Goal: Use online tool/utility: Utilize a website feature to perform a specific function

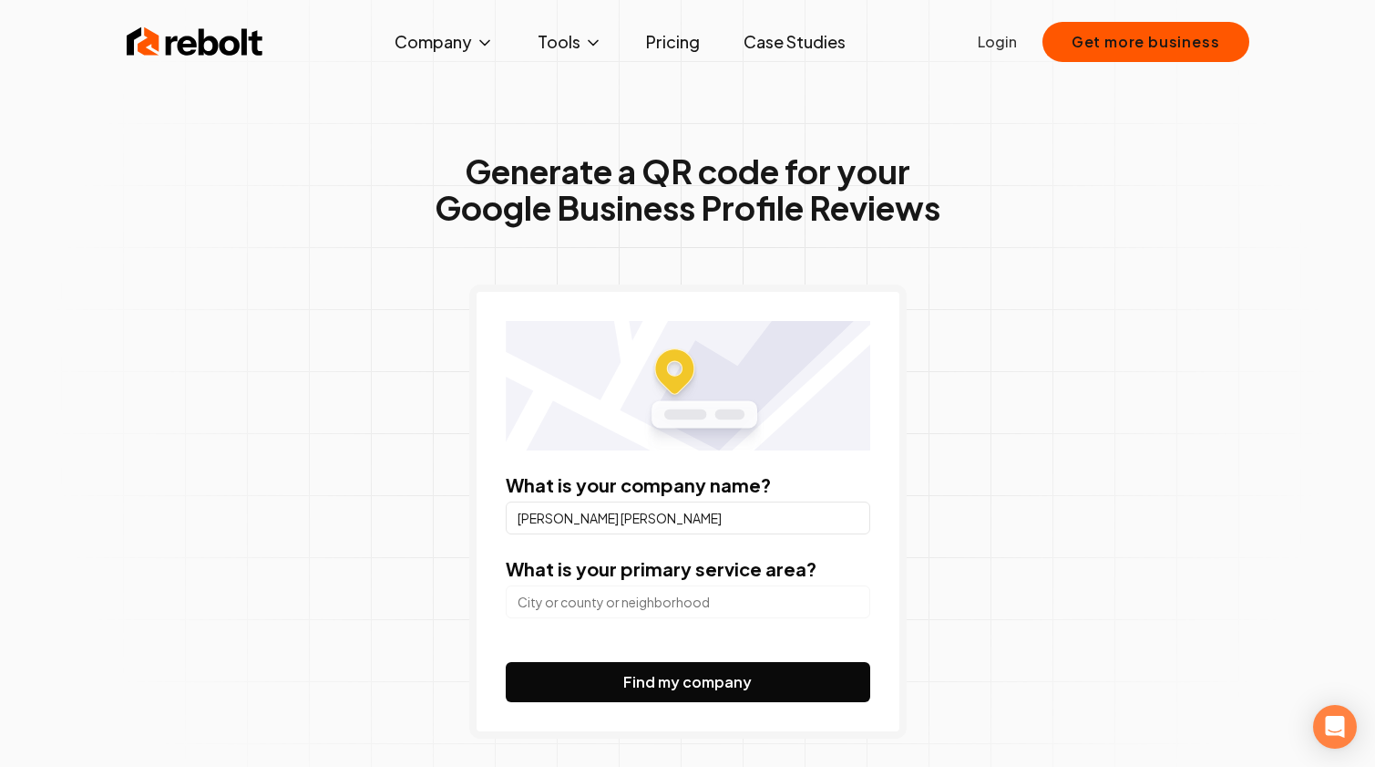
type input "[PERSON_NAME] [PERSON_NAME]"
click at [567, 591] on input "search" at bounding box center [688, 601] width 365 height 33
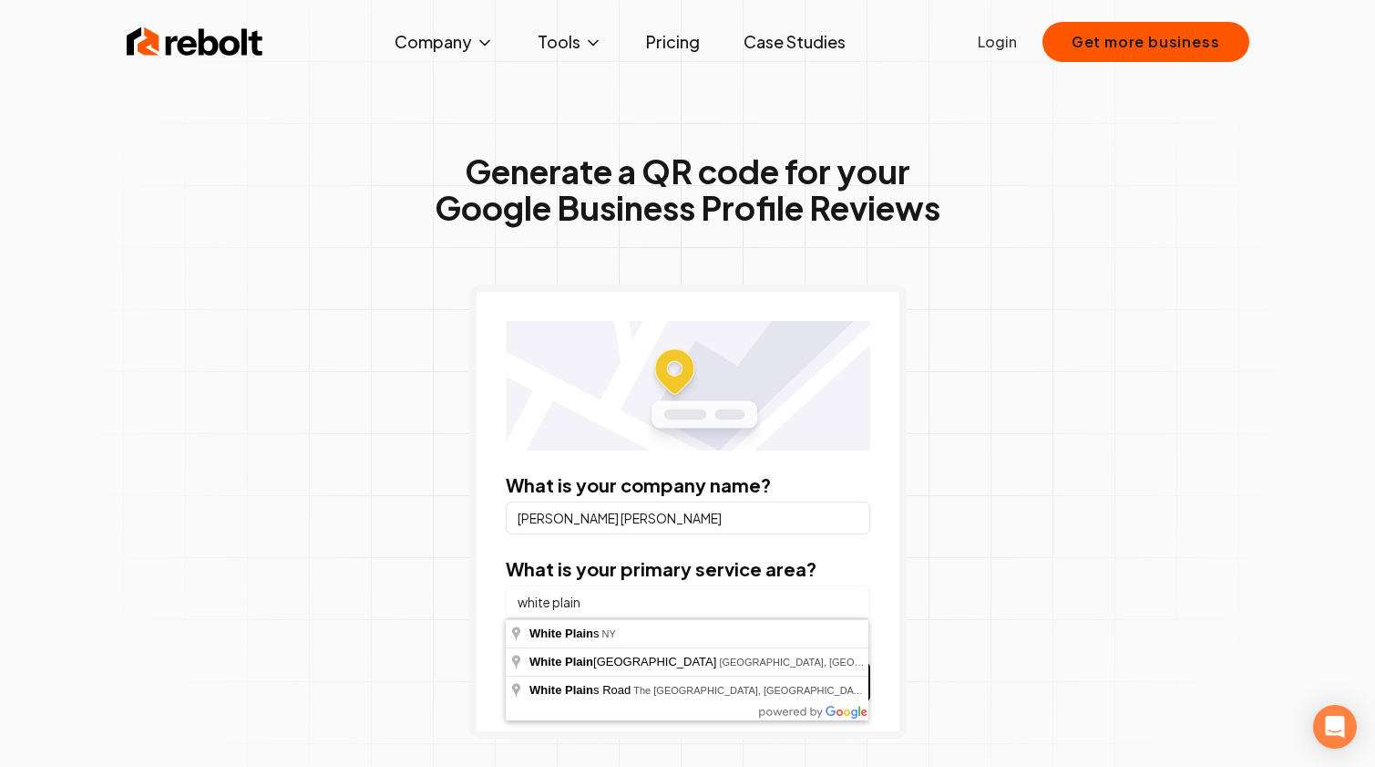
type input "[GEOGRAPHIC_DATA], [GEOGRAPHIC_DATA]"
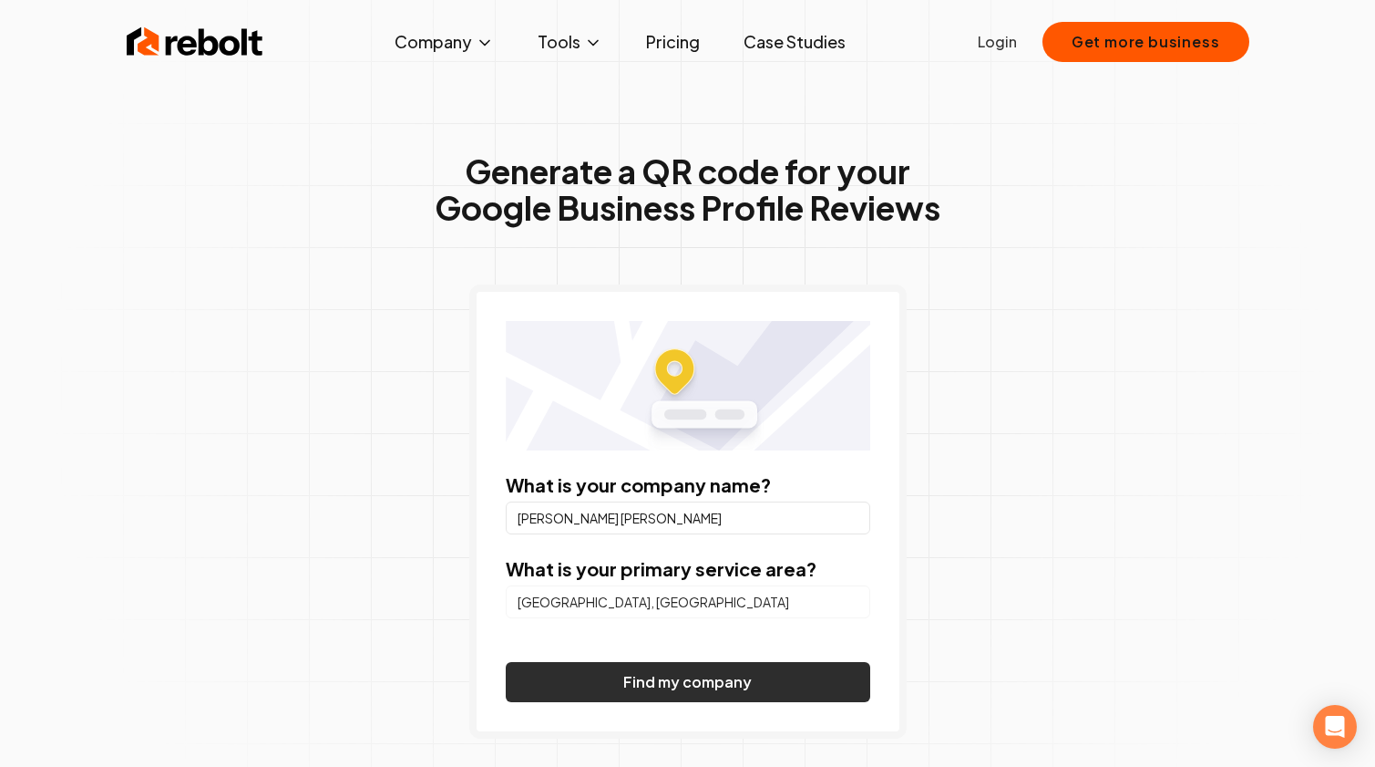
click at [574, 679] on button "Find my company" at bounding box center [688, 682] width 365 height 40
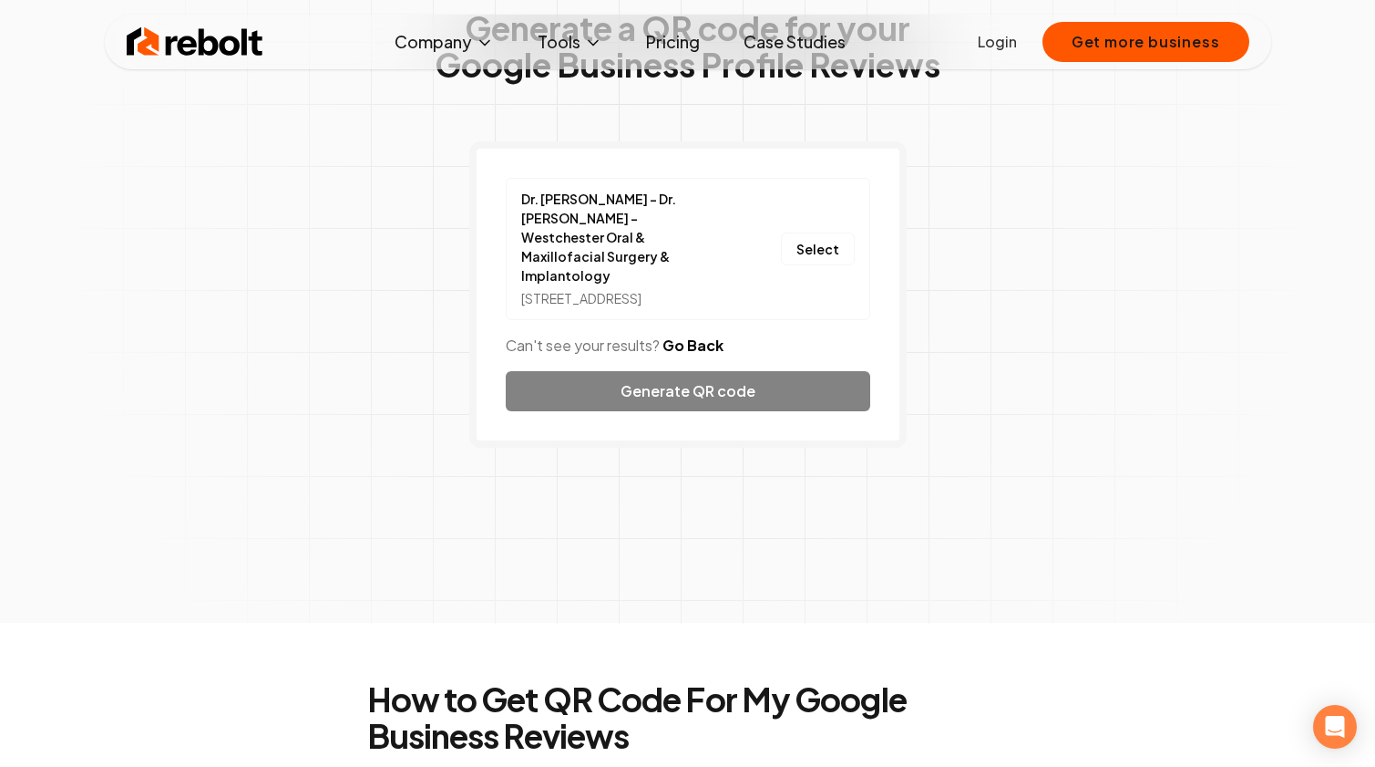
scroll to position [141, 0]
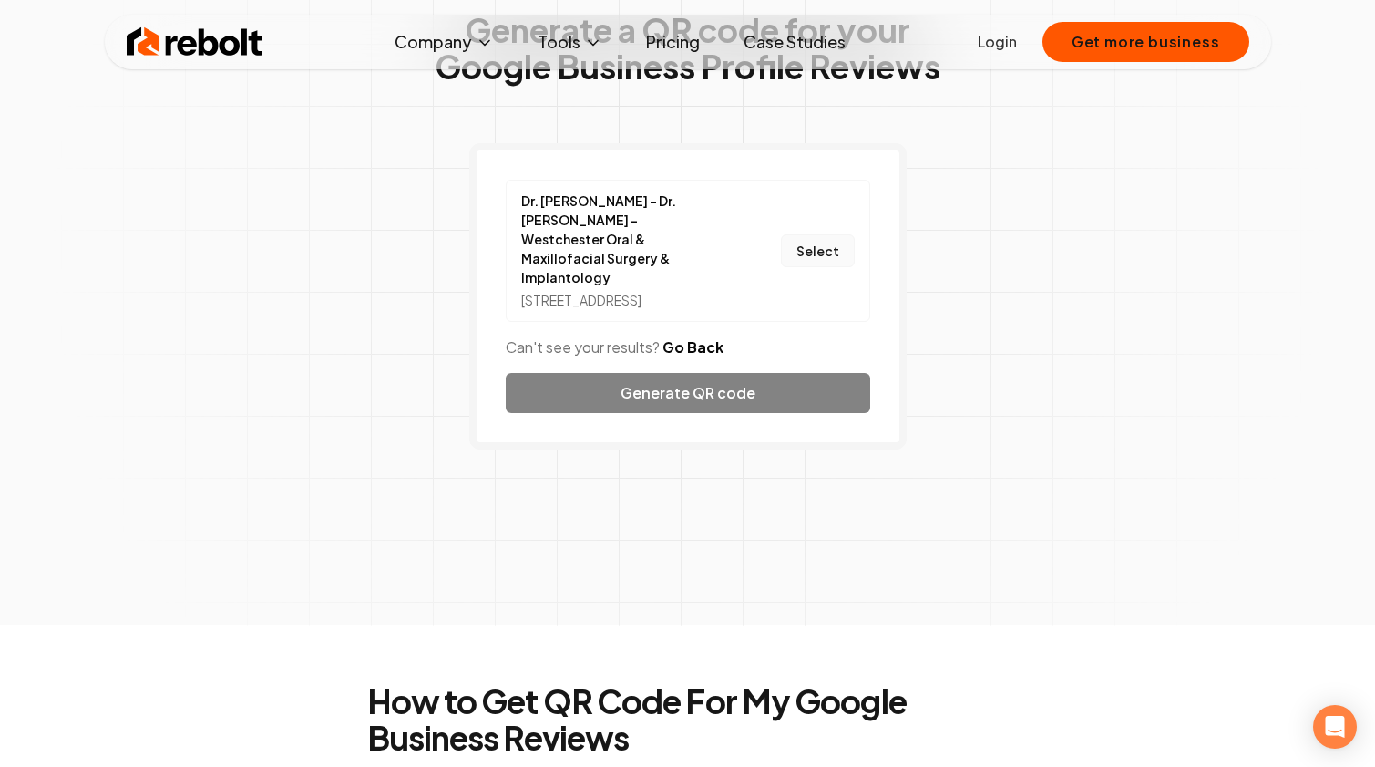
click at [806, 252] on button "Select" at bounding box center [818, 250] width 74 height 33
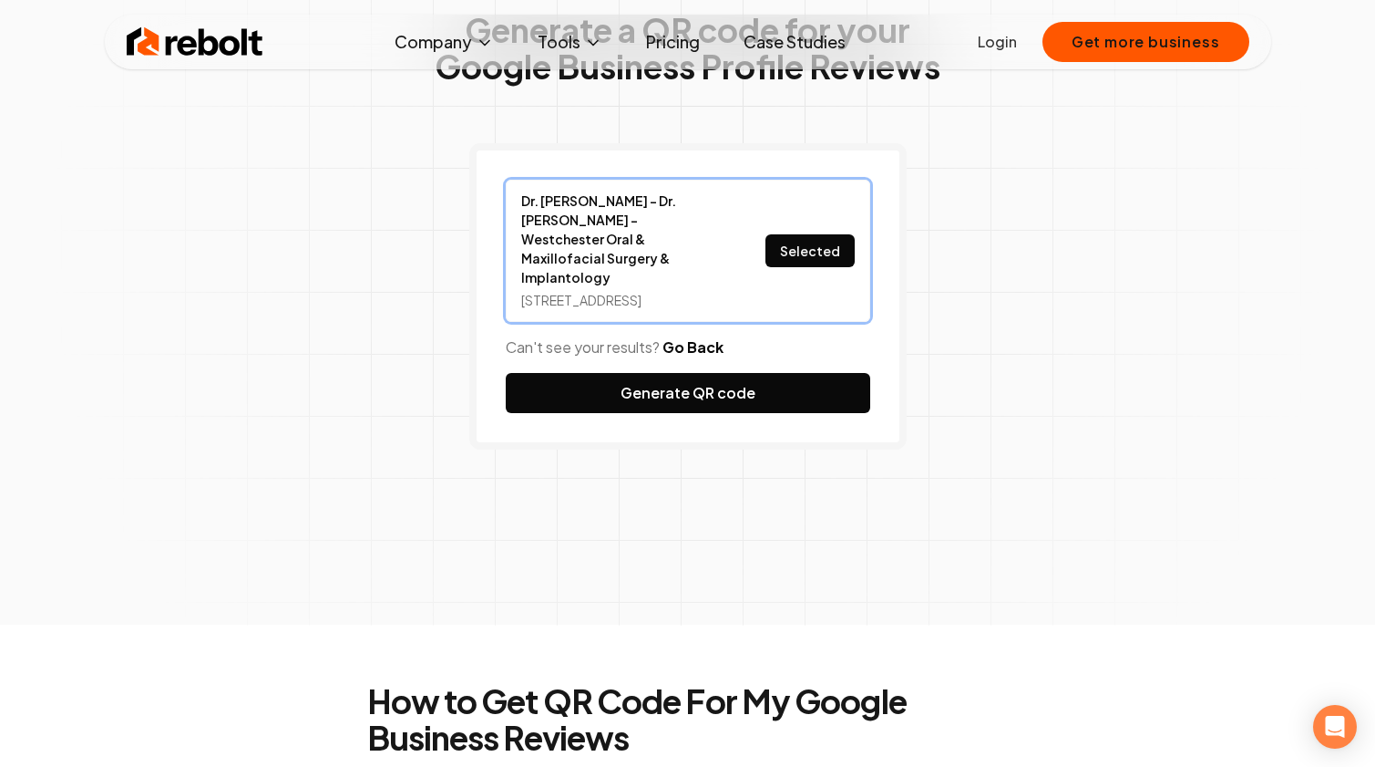
click at [806, 252] on button "Selected" at bounding box center [810, 250] width 89 height 33
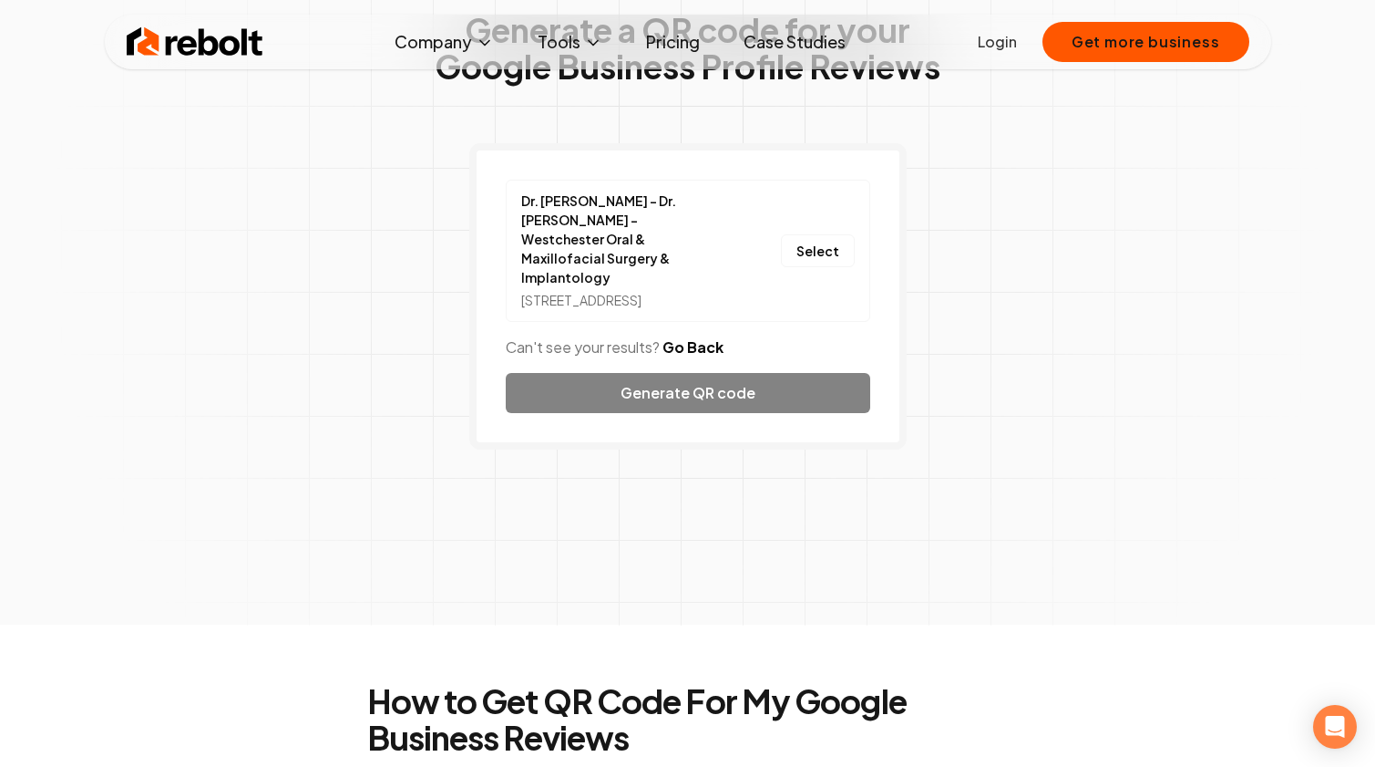
click at [700, 391] on div "Dr. [PERSON_NAME] - Dr. [PERSON_NAME] - Westchester Oral & Maxillofacial Surger…" at bounding box center [687, 296] width 437 height 306
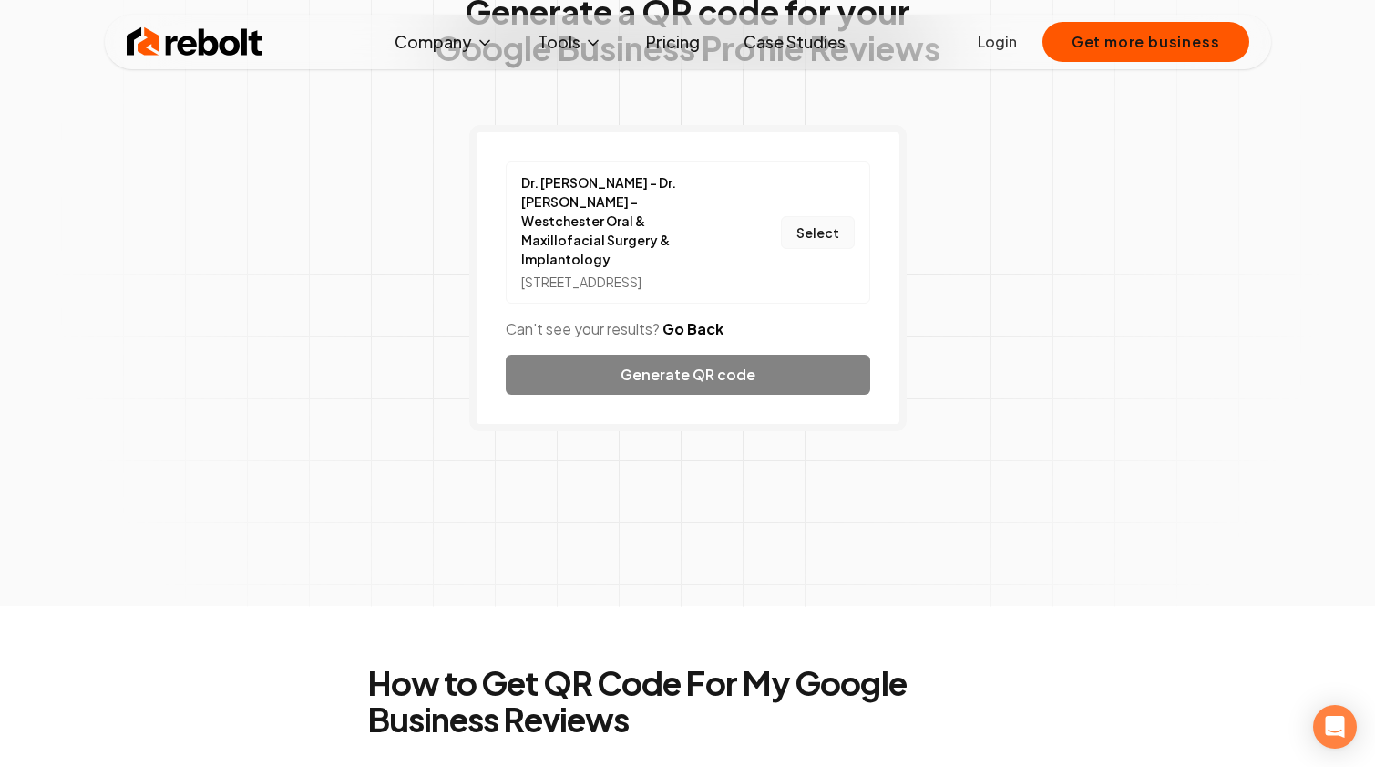
click at [818, 225] on button "Select" at bounding box center [818, 232] width 74 height 33
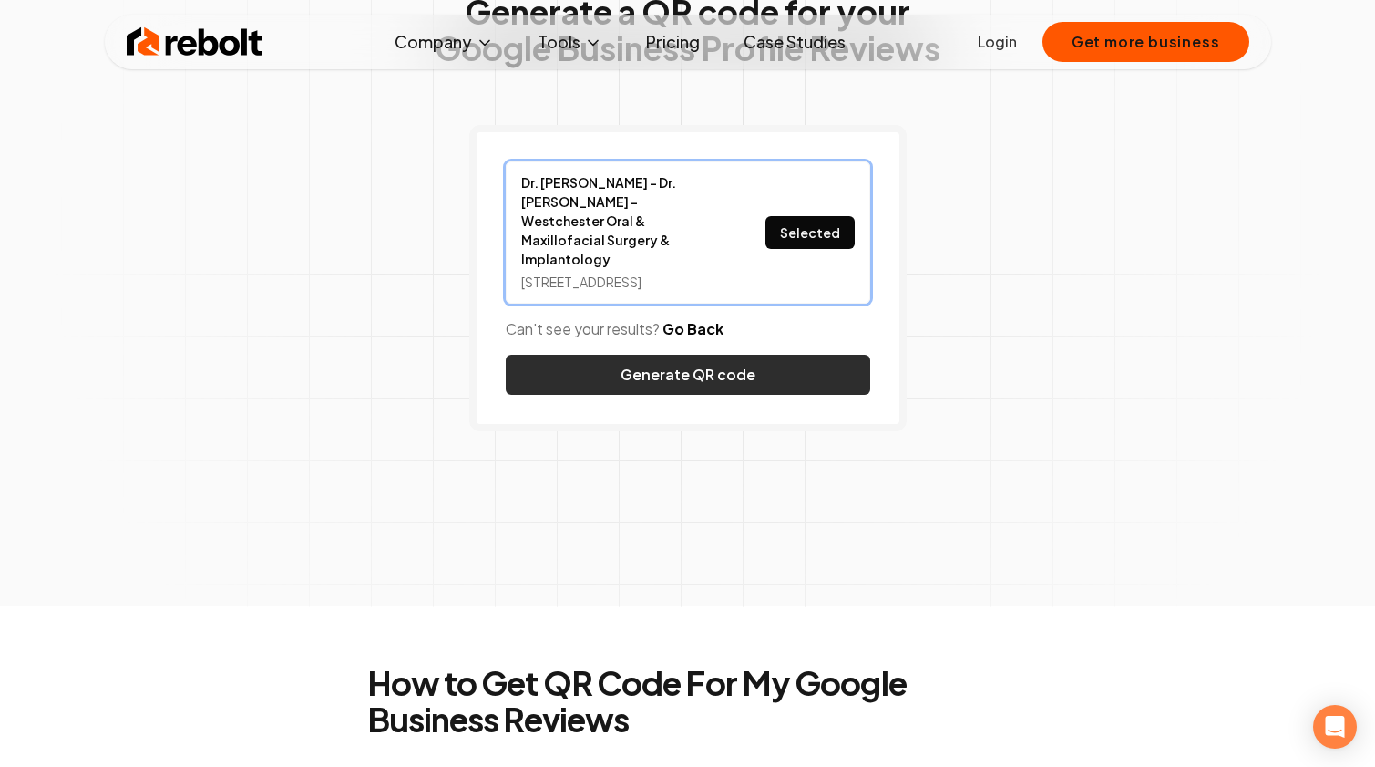
click at [625, 381] on button "Generate QR code" at bounding box center [688, 375] width 365 height 40
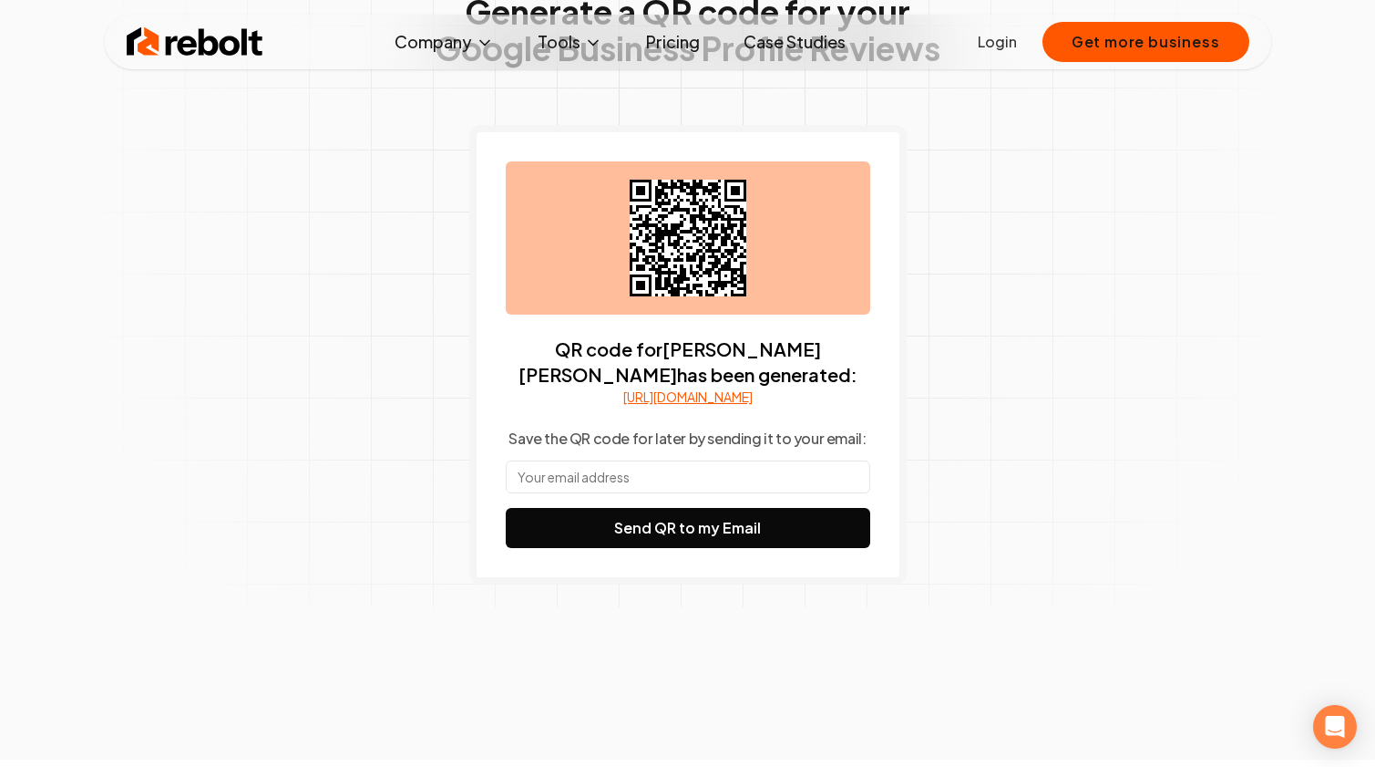
click at [753, 406] on link "[URL][DOMAIN_NAME]" at bounding box center [687, 396] width 129 height 18
drag, startPoint x: 684, startPoint y: 215, endPoint x: 705, endPoint y: 215, distance: 20.1
click at [705, 215] on icon at bounding box center [688, 238] width 117 height 117
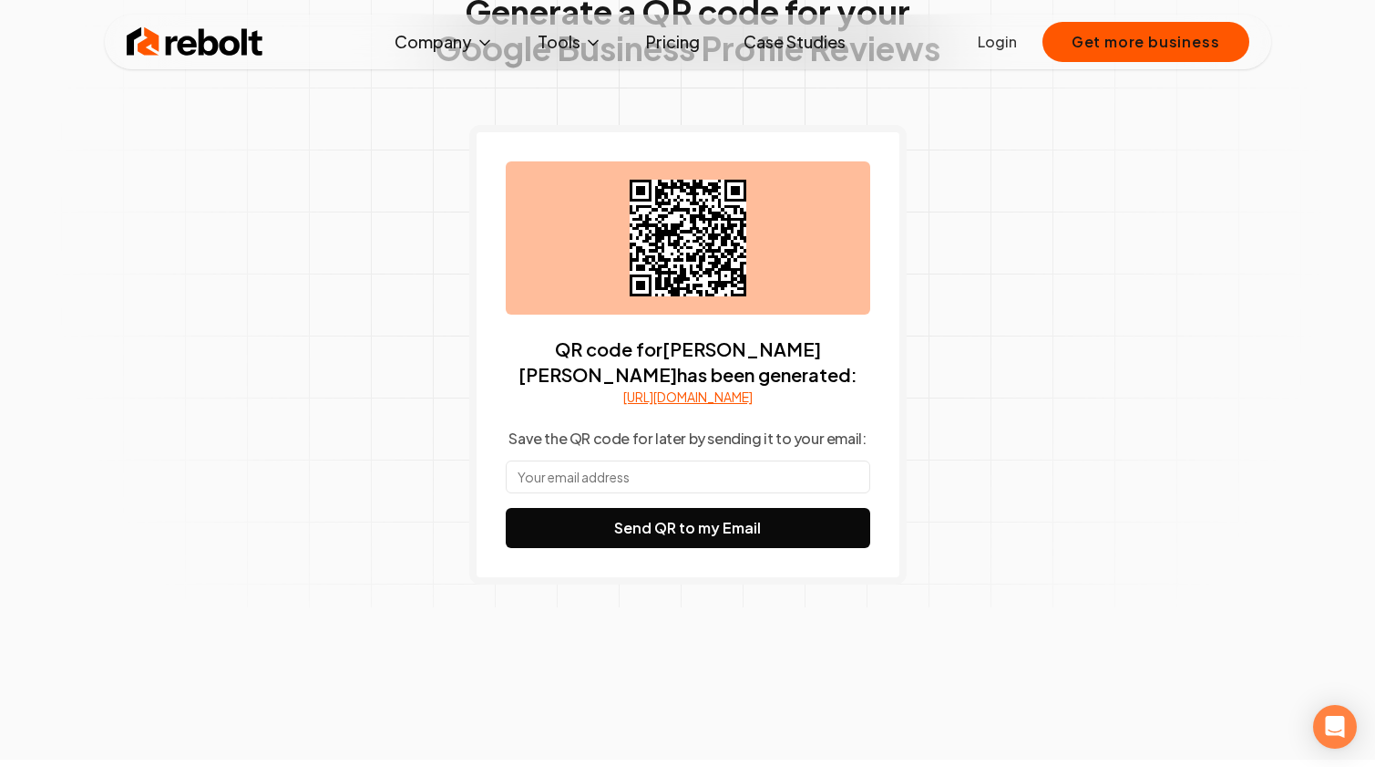
drag, startPoint x: 762, startPoint y: 288, endPoint x: 607, endPoint y: 199, distance: 178.8
click at [607, 199] on div at bounding box center [688, 237] width 365 height 153
click at [1068, 284] on div "Generate a QR code for your Google Business Profile Reviews QR code for [PERSON…" at bounding box center [687, 326] width 933 height 868
click at [724, 404] on link "[URL][DOMAIN_NAME]" at bounding box center [687, 396] width 129 height 18
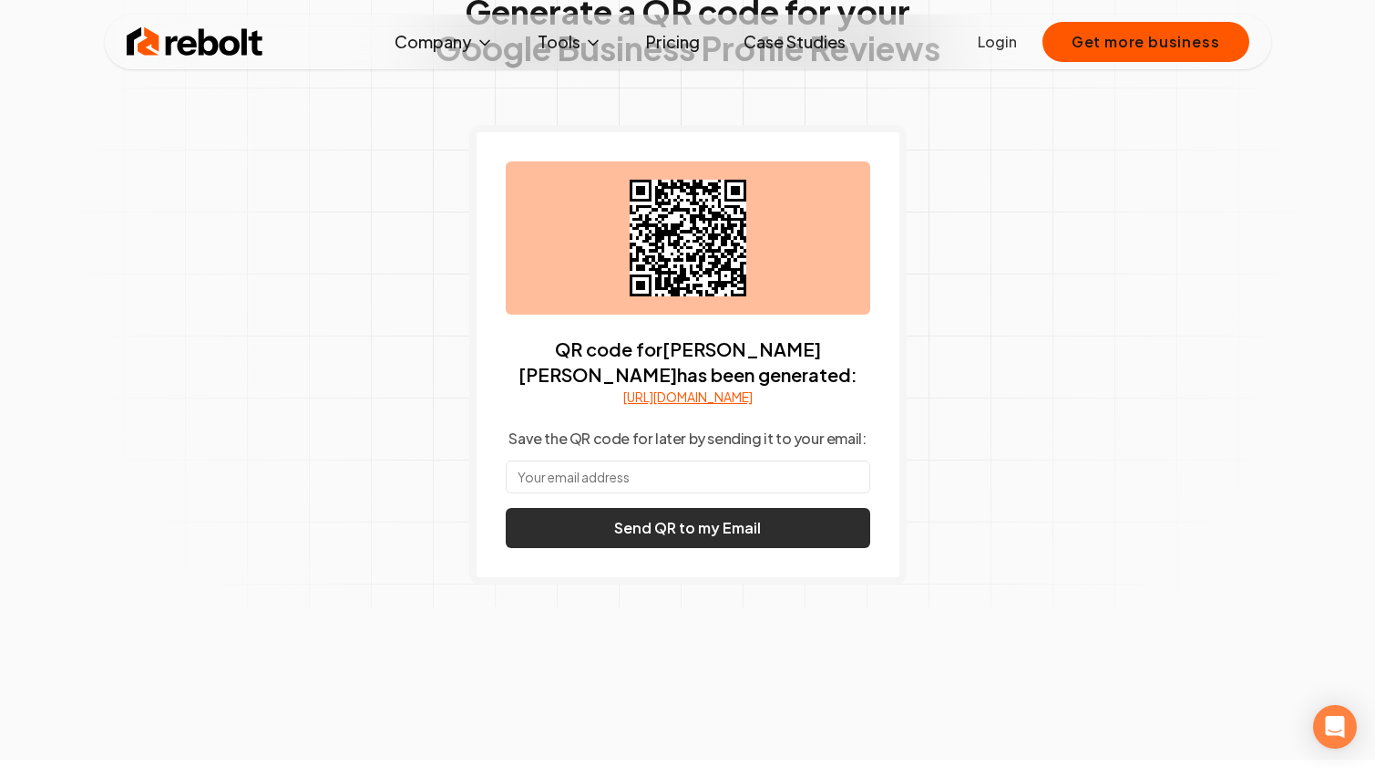
click at [660, 548] on button "Send QR to my Email" at bounding box center [688, 528] width 365 height 40
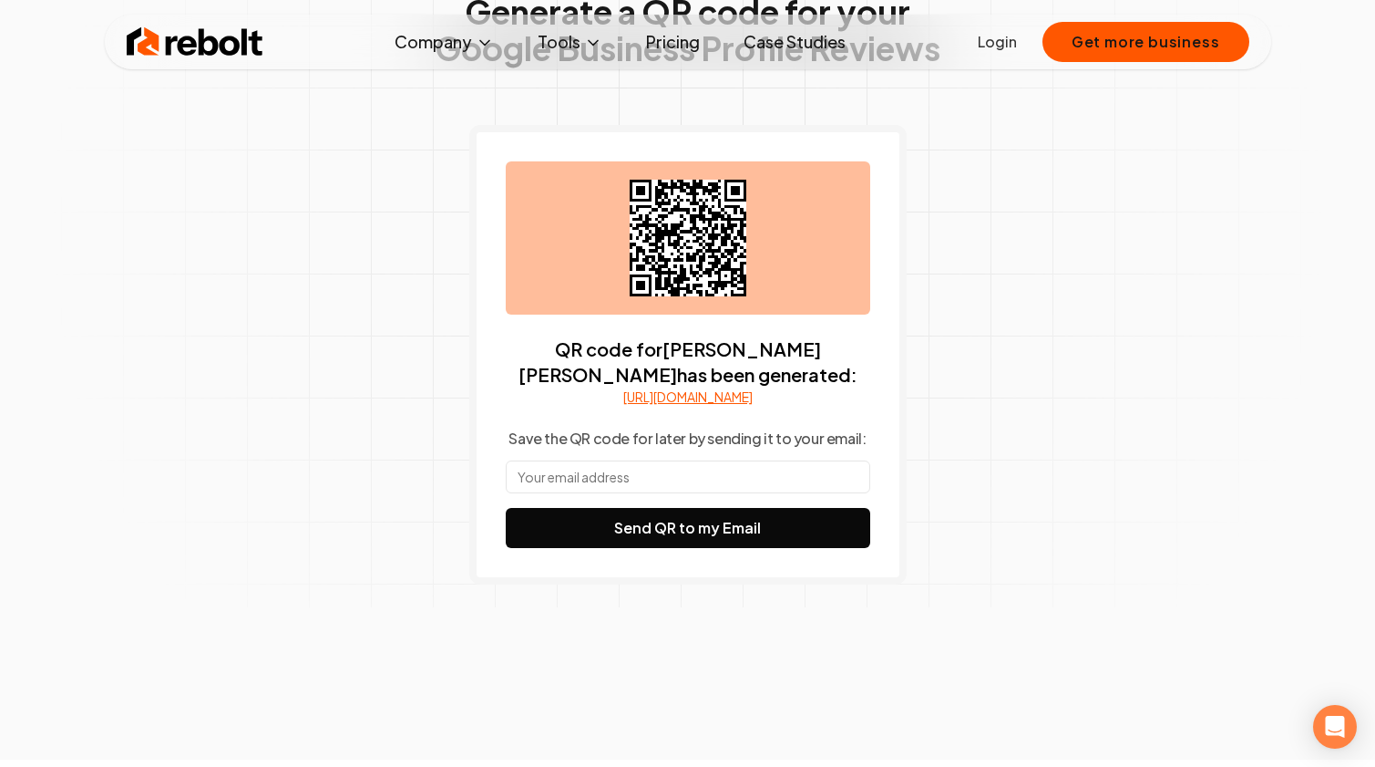
click at [730, 491] on input "text" at bounding box center [688, 476] width 365 height 33
type input "s"
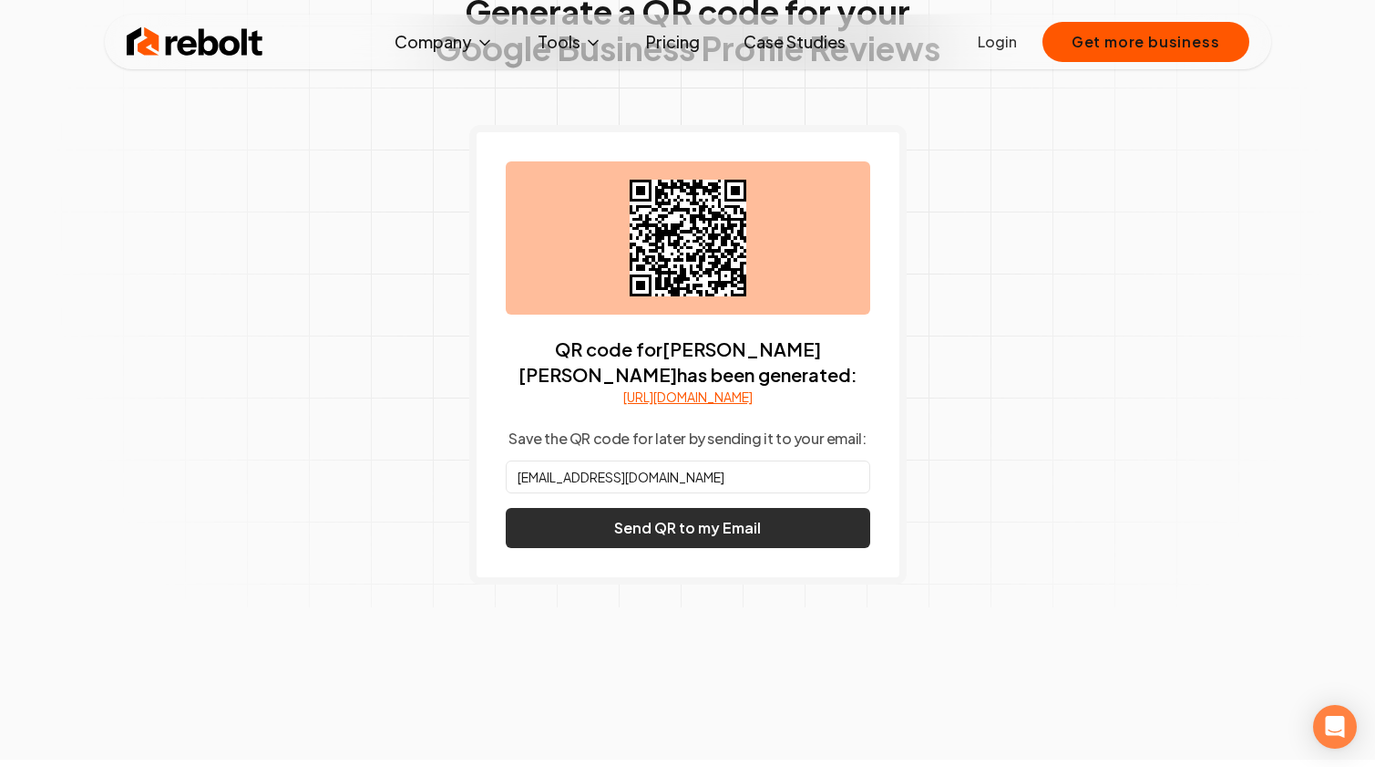
type input "[EMAIL_ADDRESS][DOMAIN_NAME]"
click at [659, 548] on button "Send QR to my Email" at bounding box center [688, 528] width 365 height 40
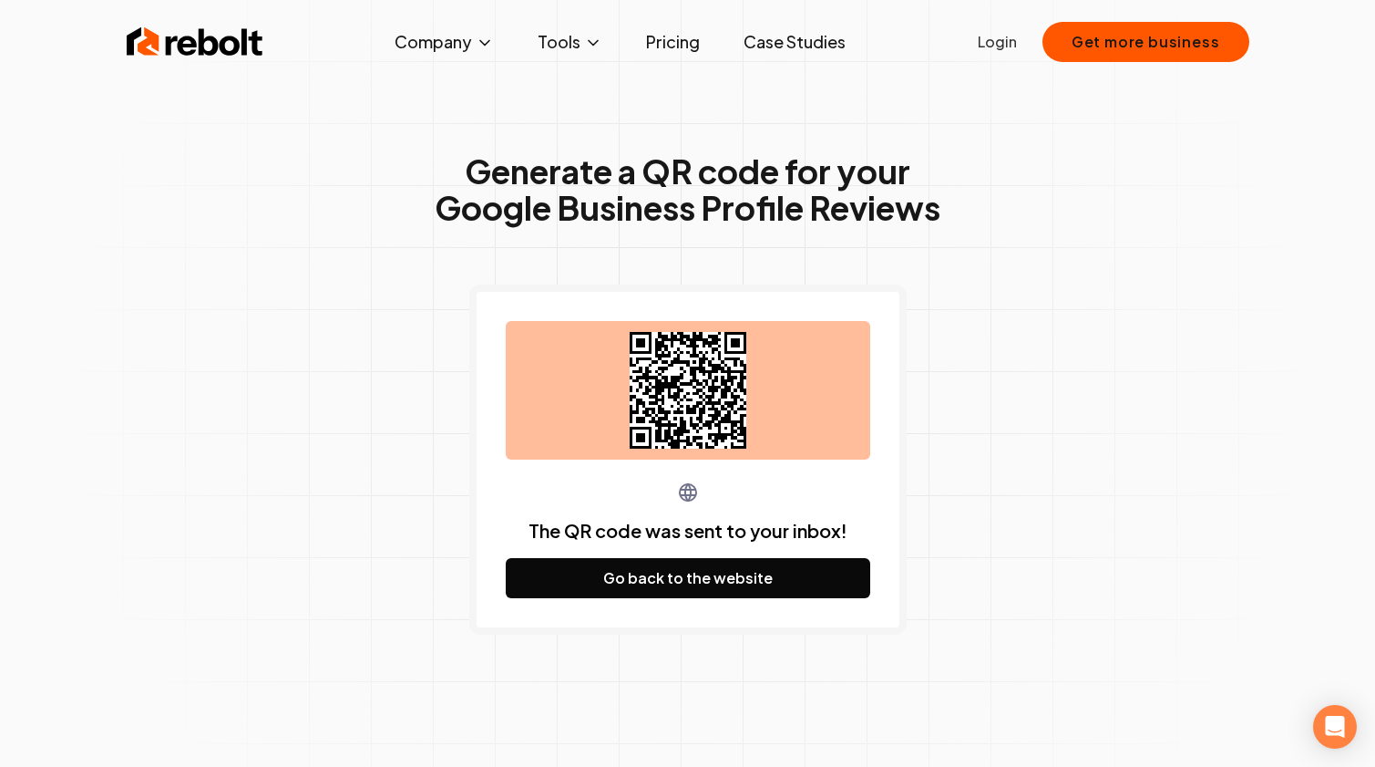
scroll to position [-5, 0]
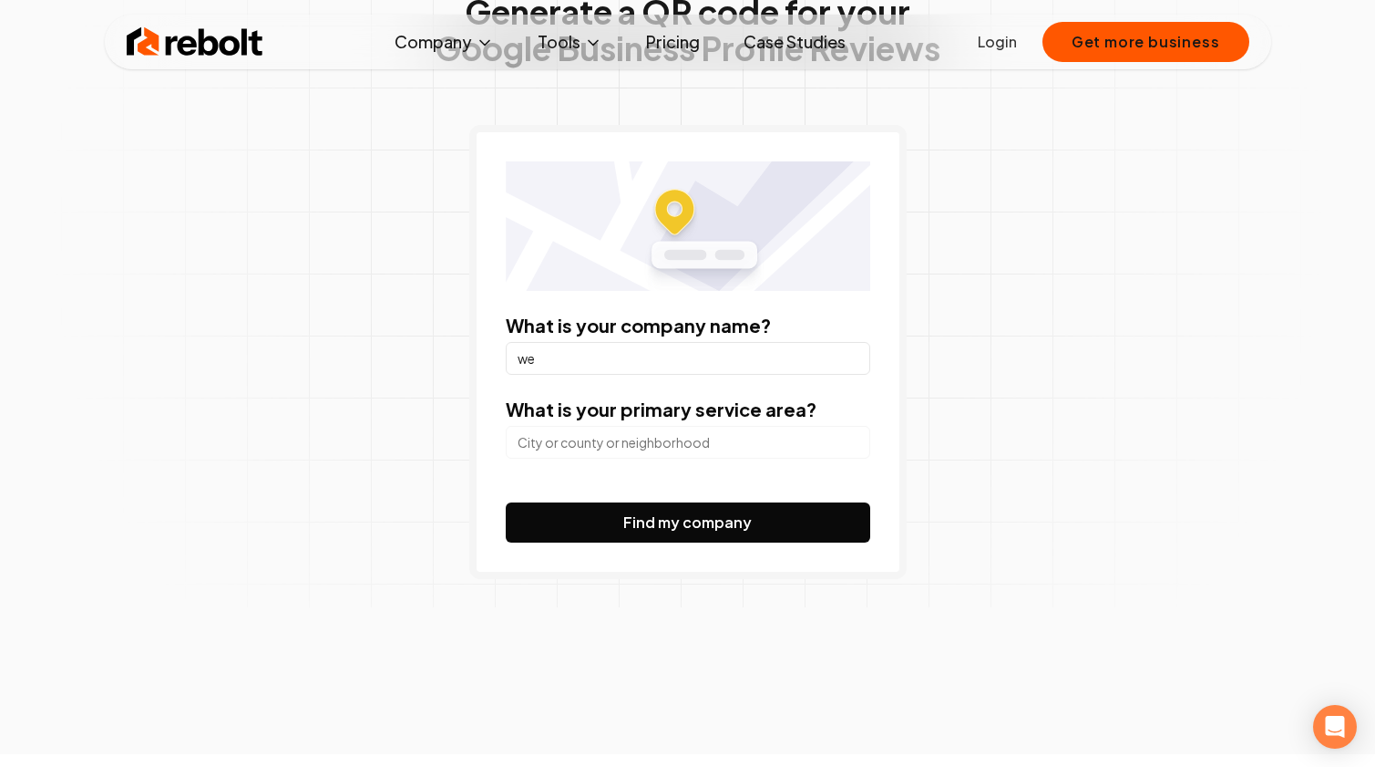
type input "w"
type input "[PERSON_NAME] [PERSON_NAME]"
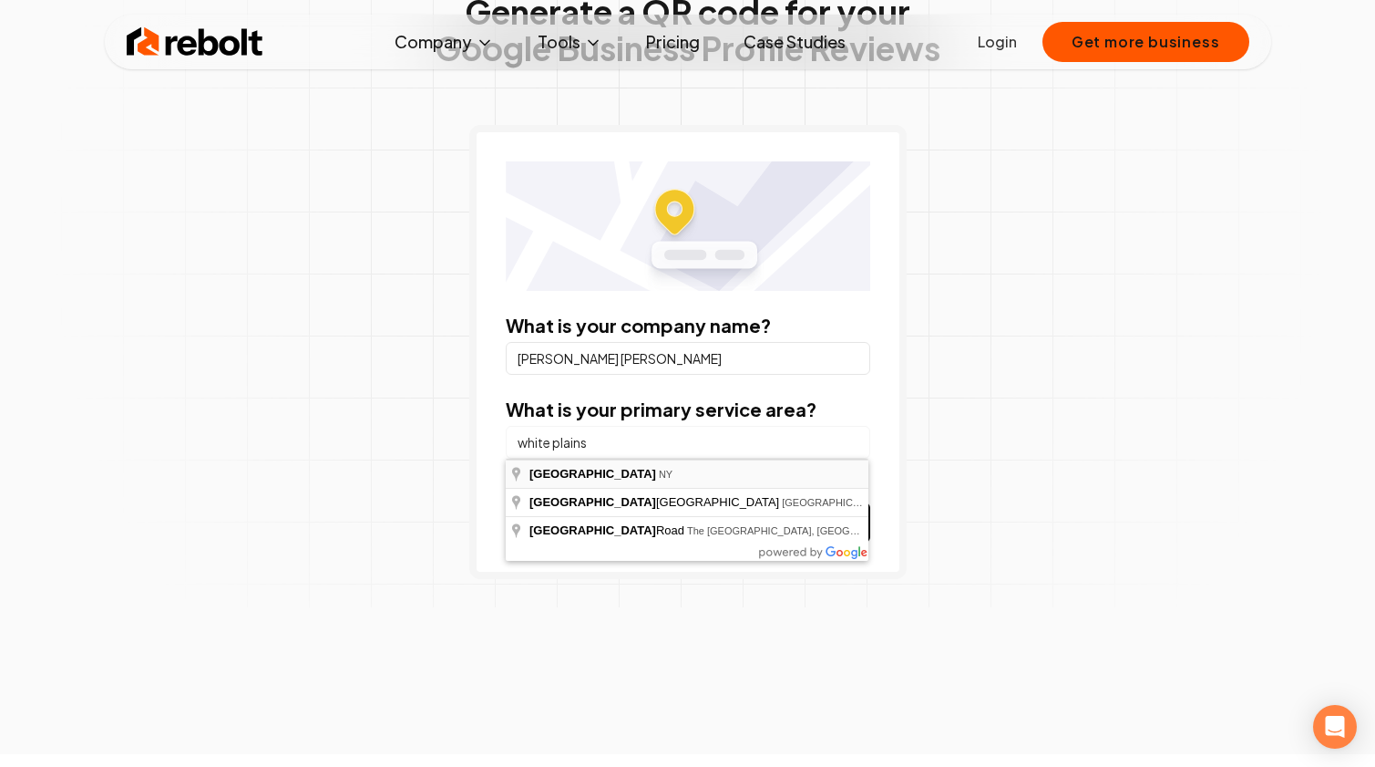
type input "[GEOGRAPHIC_DATA], [GEOGRAPHIC_DATA]"
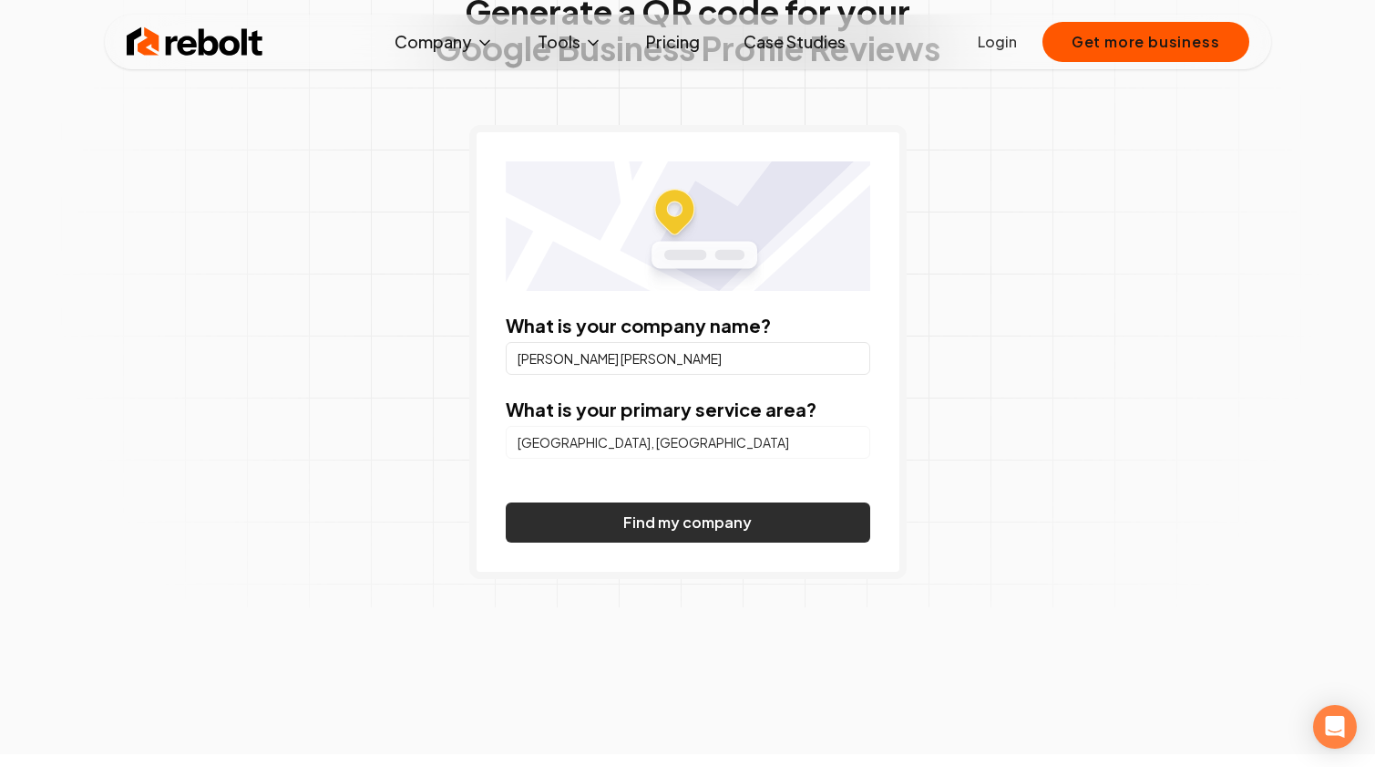
click at [631, 529] on button "Find my company" at bounding box center [688, 522] width 365 height 40
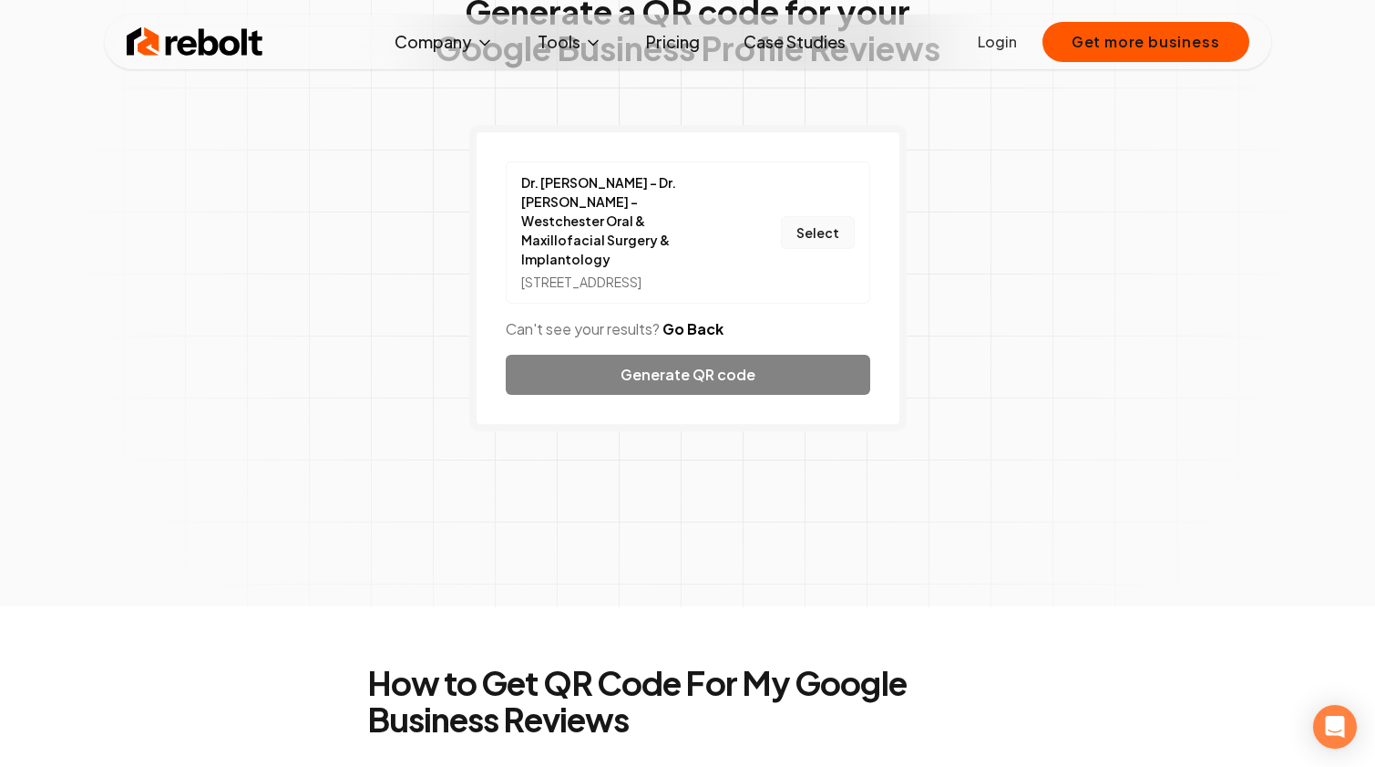
click at [813, 234] on button "Select" at bounding box center [818, 232] width 74 height 33
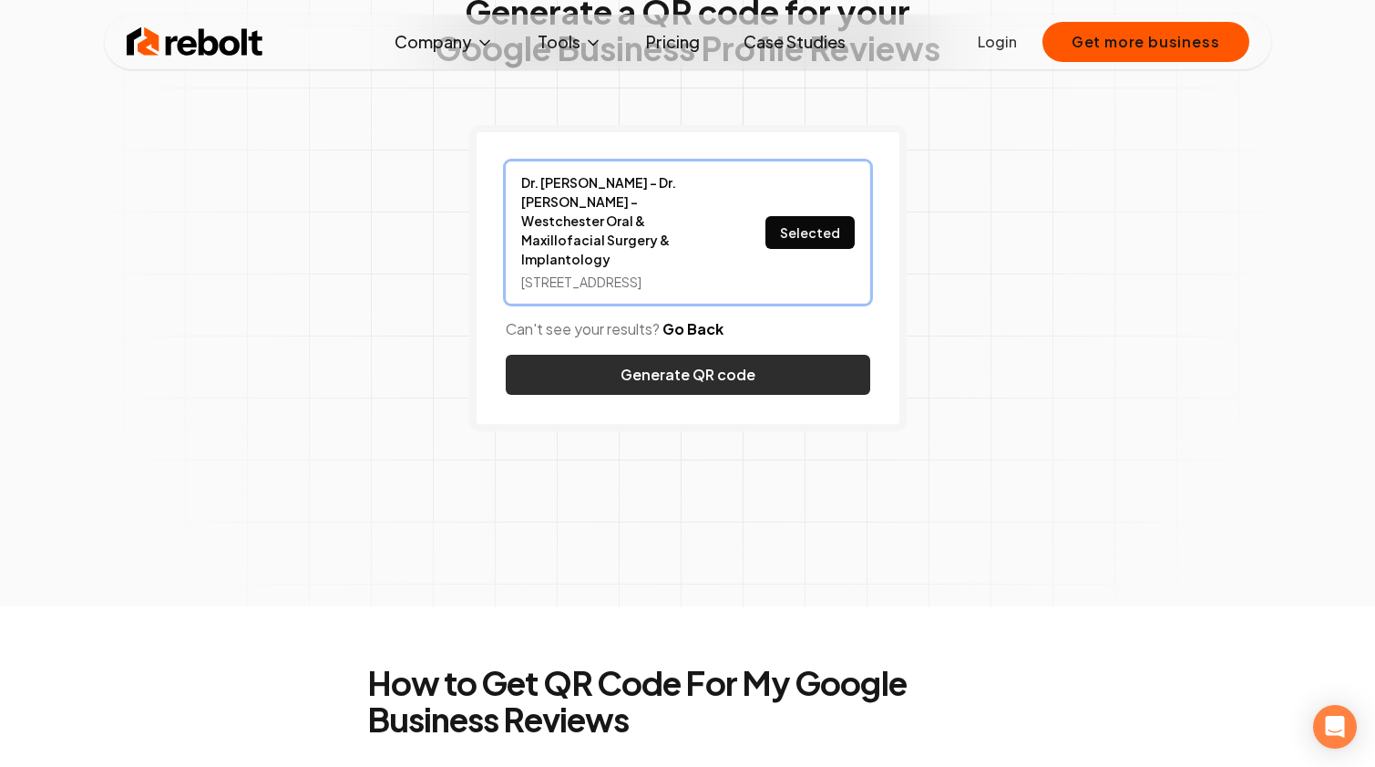
click at [746, 367] on button "Generate QR code" at bounding box center [688, 375] width 365 height 40
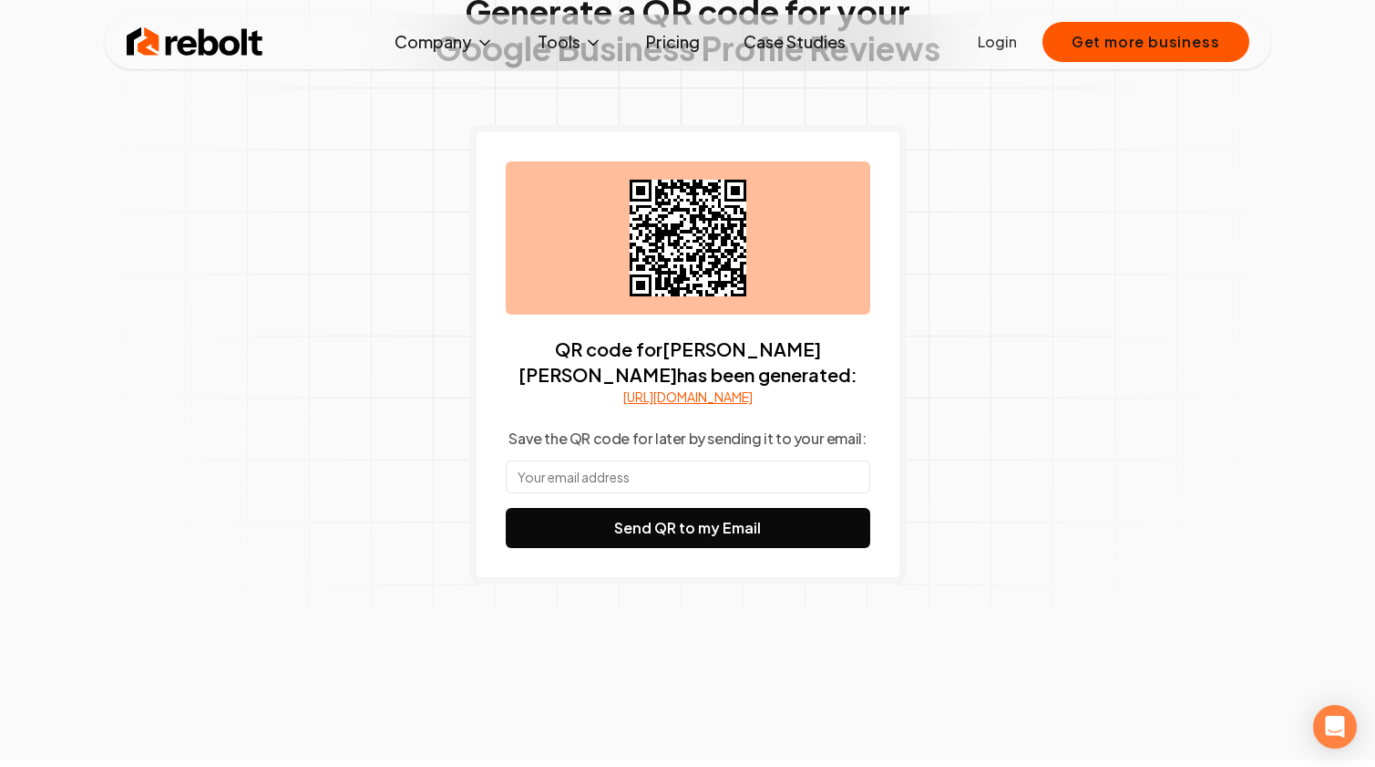
click at [655, 406] on link "[URL][DOMAIN_NAME]" at bounding box center [687, 396] width 129 height 18
click at [494, 390] on div "QR code for christopher lane sean kim has been generated: https://search.google…" at bounding box center [687, 354] width 437 height 459
drag, startPoint x: 498, startPoint y: 397, endPoint x: 824, endPoint y: 426, distance: 327.5
click at [824, 426] on div "QR code for christopher lane sean kim has been generated: https://search.google…" at bounding box center [687, 354] width 437 height 459
copy link "[URL][DOMAIN_NAME]"
